Goal: Information Seeking & Learning: Find contact information

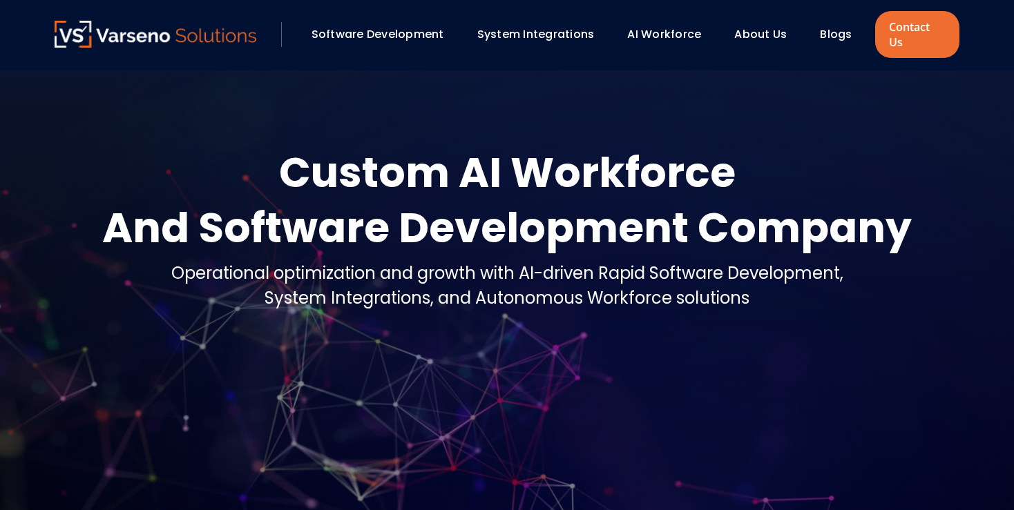
scroll to position [4499, 0]
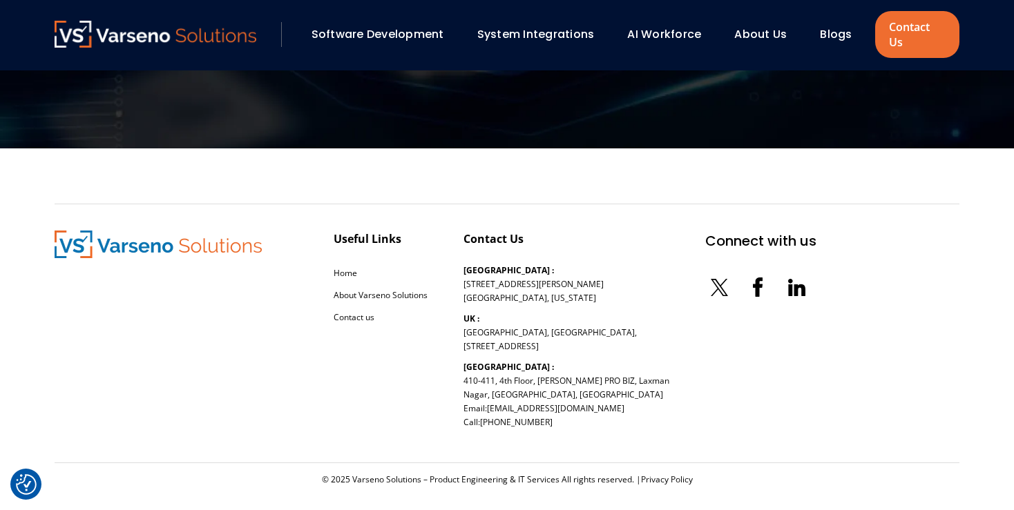
checkbox input "true"
drag, startPoint x: 463, startPoint y: 282, endPoint x: 540, endPoint y: 285, distance: 77.4
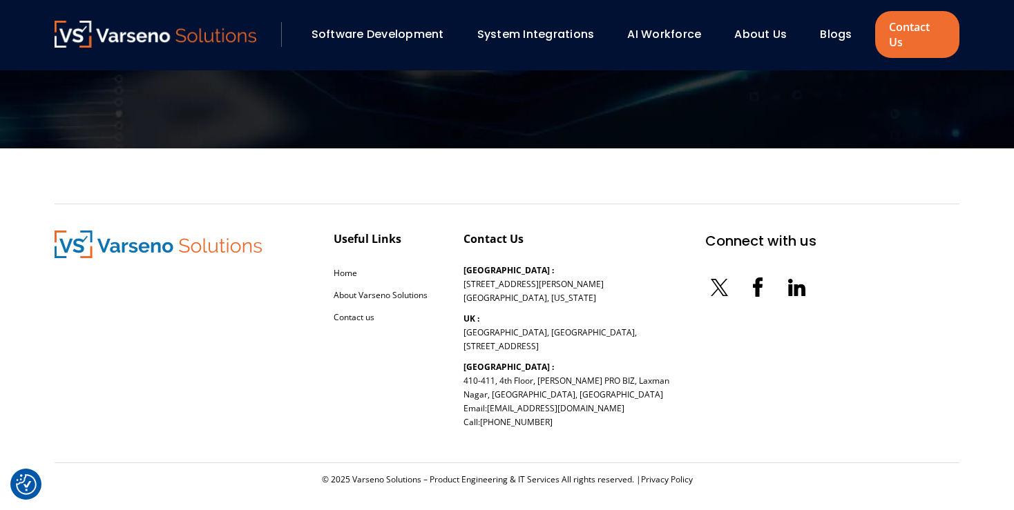
click at [540, 285] on div "Useful Links Home About Varseno Solutions Contact us Contact Us [GEOGRAPHIC_DAT…" at bounding box center [436, 334] width 762 height 206
copy p "[GEOGRAPHIC_DATA], [US_STATE]"
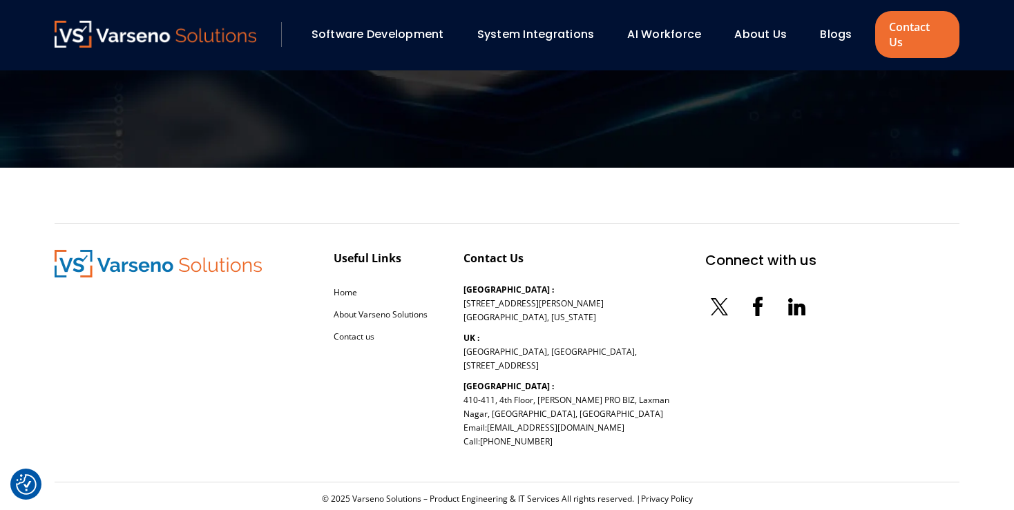
drag, startPoint x: 544, startPoint y: 305, endPoint x: 448, endPoint y: 281, distance: 99.0
click at [448, 281] on div "Useful Links Home About Varseno Solutions Contact us Contact Us [GEOGRAPHIC_DAT…" at bounding box center [436, 353] width 762 height 206
click at [566, 307] on div "Contact Us [GEOGRAPHIC_DATA] : [STREET_ADDRESS][PERSON_NAME][US_STATE] [GEOGRAP…" at bounding box center [566, 353] width 206 height 206
drag, startPoint x: 566, startPoint y: 307, endPoint x: 453, endPoint y: 291, distance: 114.5
click at [453, 291] on div "Useful Links Home About Varseno Solutions Contact us Contact Us [GEOGRAPHIC_DAT…" at bounding box center [436, 353] width 762 height 206
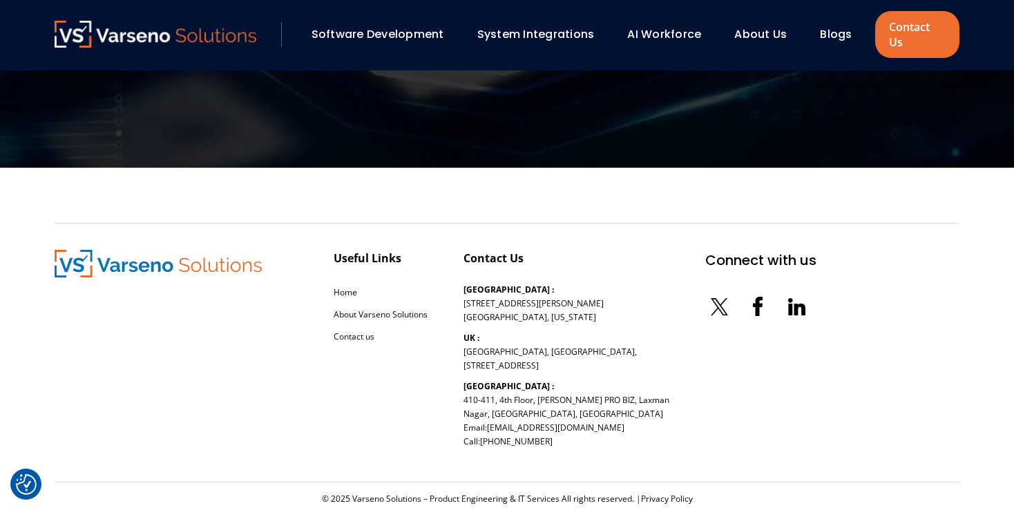
click at [454, 291] on div "Useful Links Home About Varseno Solutions Contact us Contact Us [GEOGRAPHIC_DAT…" at bounding box center [436, 353] width 762 height 206
drag, startPoint x: 457, startPoint y: 290, endPoint x: 537, endPoint y: 300, distance: 80.1
click at [537, 300] on div "Useful Links Home About Varseno Solutions Contact us Contact Us [GEOGRAPHIC_DAT…" at bounding box center [436, 353] width 762 height 206
copy p "[GEOGRAPHIC_DATA][PERSON_NAME][STREET_ADDRESS][US_STATE]"
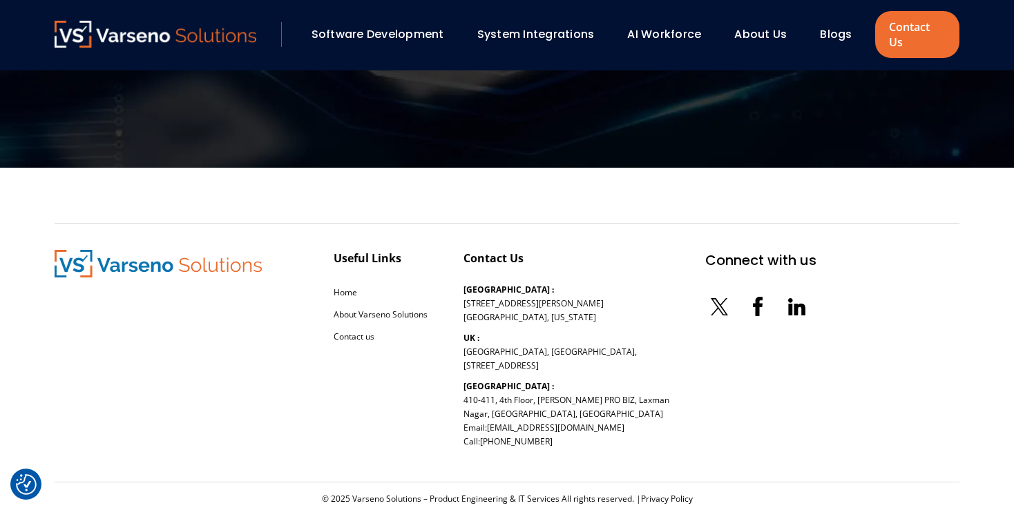
click at [560, 305] on p "[GEOGRAPHIC_DATA] : [STREET_ADDRESS][PERSON_NAME][US_STATE]" at bounding box center [533, 303] width 140 height 41
drag, startPoint x: 535, startPoint y: 289, endPoint x: 537, endPoint y: 308, distance: 19.5
click at [537, 308] on p "[GEOGRAPHIC_DATA] : [STREET_ADDRESS][PERSON_NAME][US_STATE]" at bounding box center [533, 303] width 140 height 41
copy p "[STREET_ADDRESS][US_STATE]"
